Goal: Task Accomplishment & Management: Manage account settings

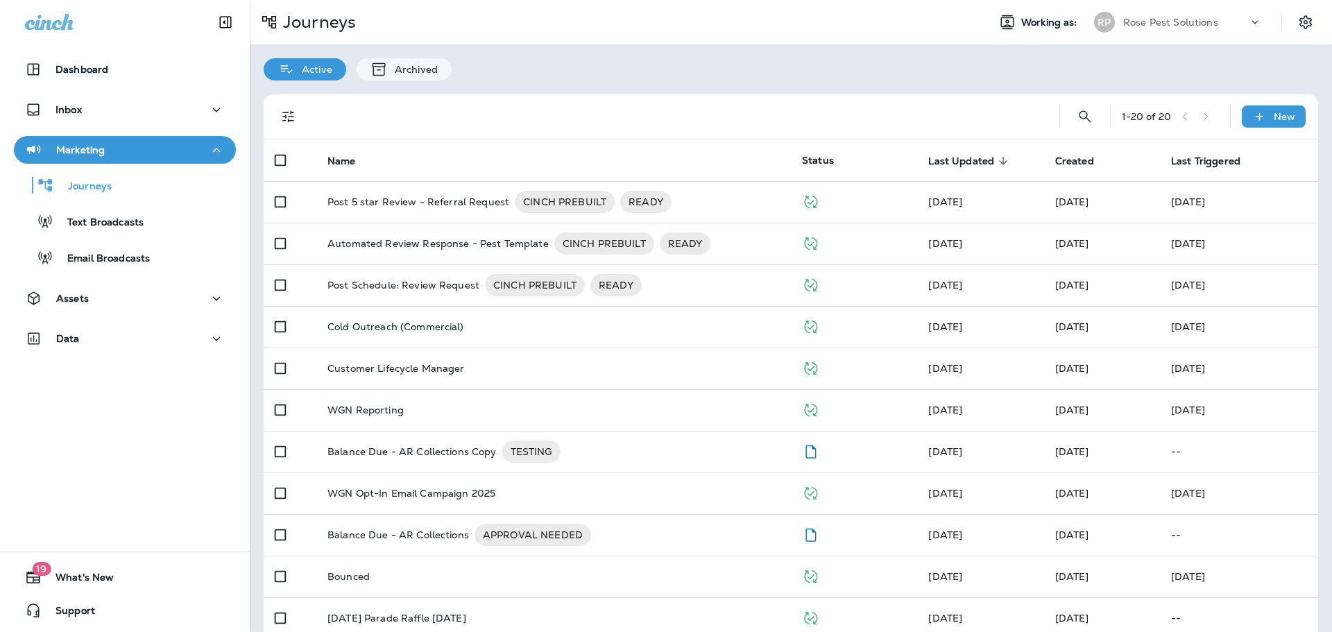
click at [113, 147] on div "Marketing" at bounding box center [125, 150] width 200 height 17
click at [114, 147] on div "Marketing" at bounding box center [125, 150] width 200 height 17
click at [110, 117] on div "Inbox" at bounding box center [125, 109] width 200 height 17
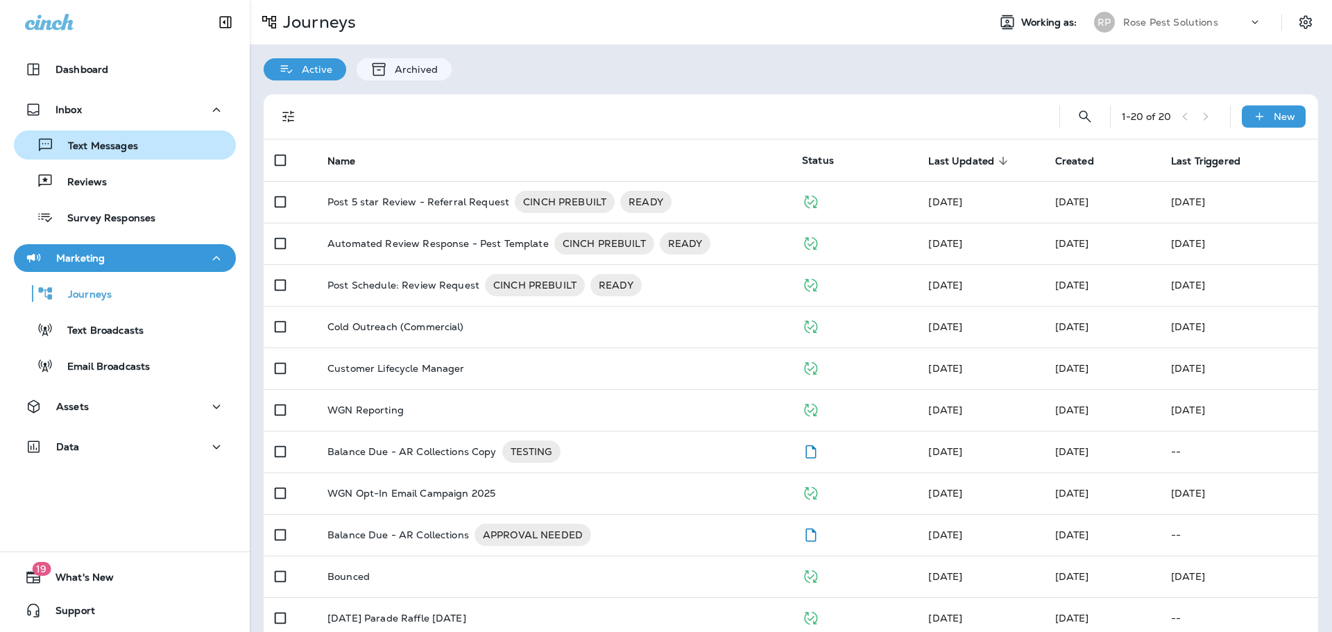
click at [102, 148] on p "Text Messages" at bounding box center [96, 146] width 84 height 13
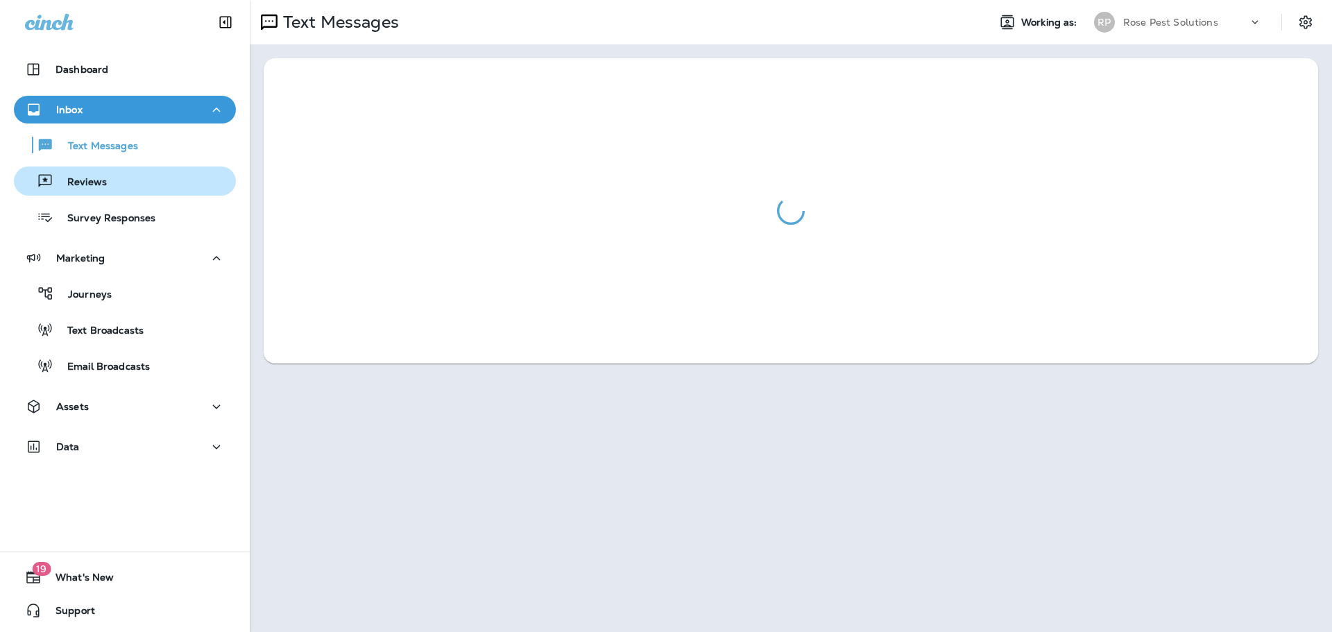
click at [100, 176] on div "Reviews" at bounding box center [62, 181] width 87 height 21
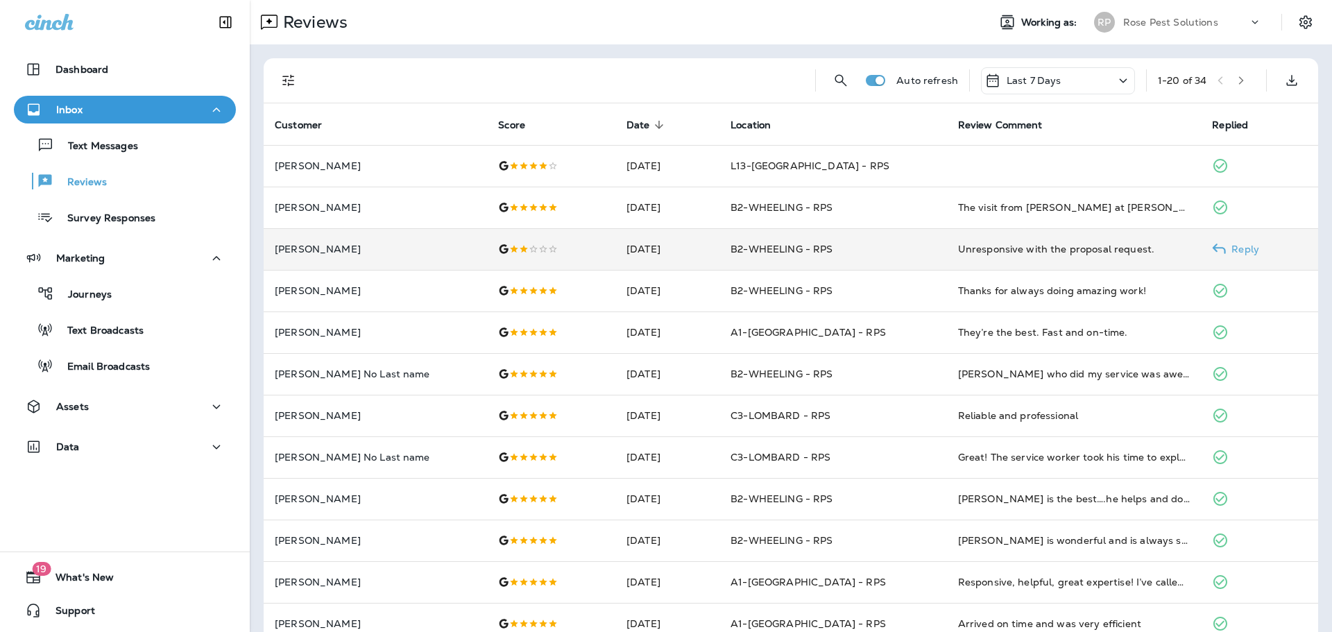
click at [958, 253] on div "Unresponsive with the proposal request." at bounding box center [1074, 249] width 232 height 14
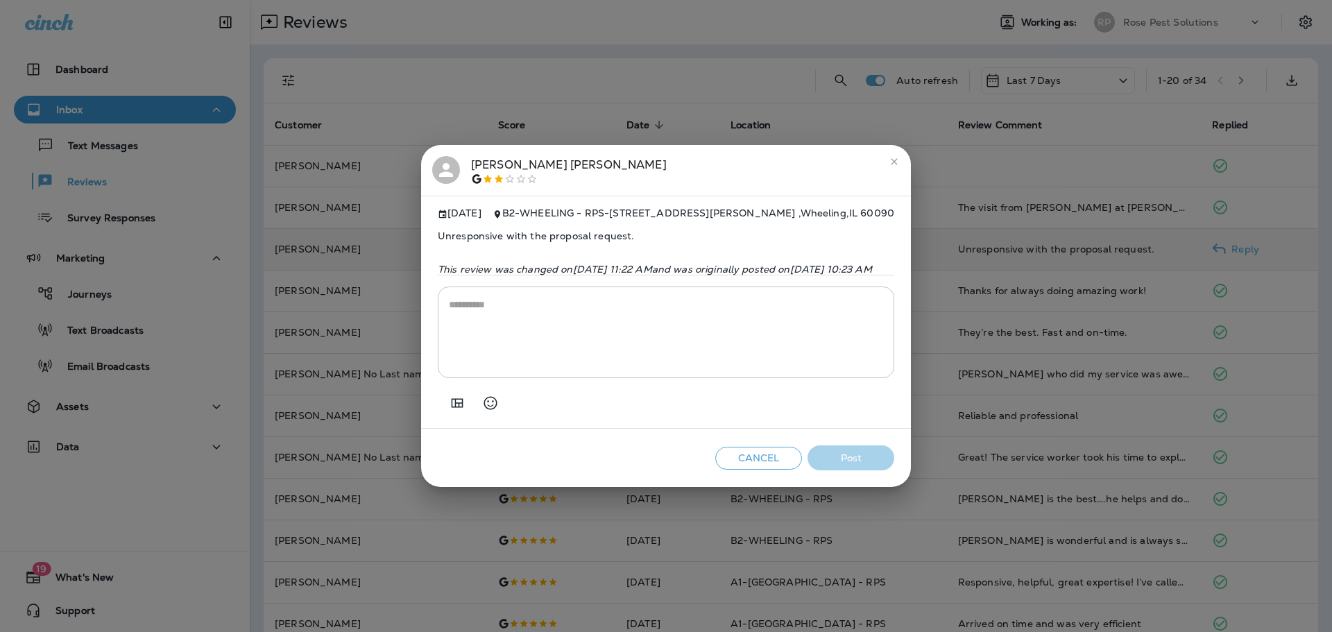
click at [802, 462] on button "Cancel" at bounding box center [758, 458] width 87 height 23
